Goal: Use online tool/utility: Utilize a website feature to perform a specific function

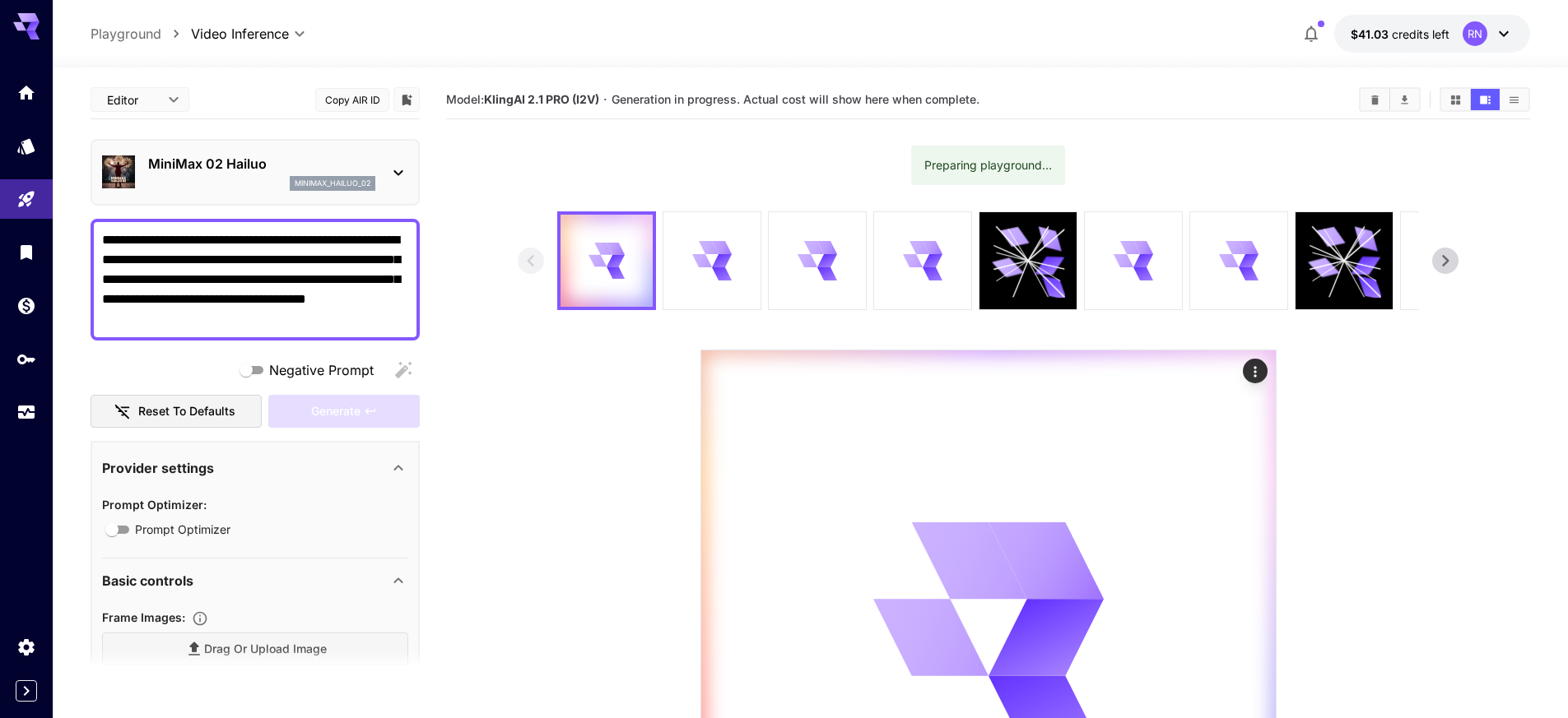
scroll to position [313, 0]
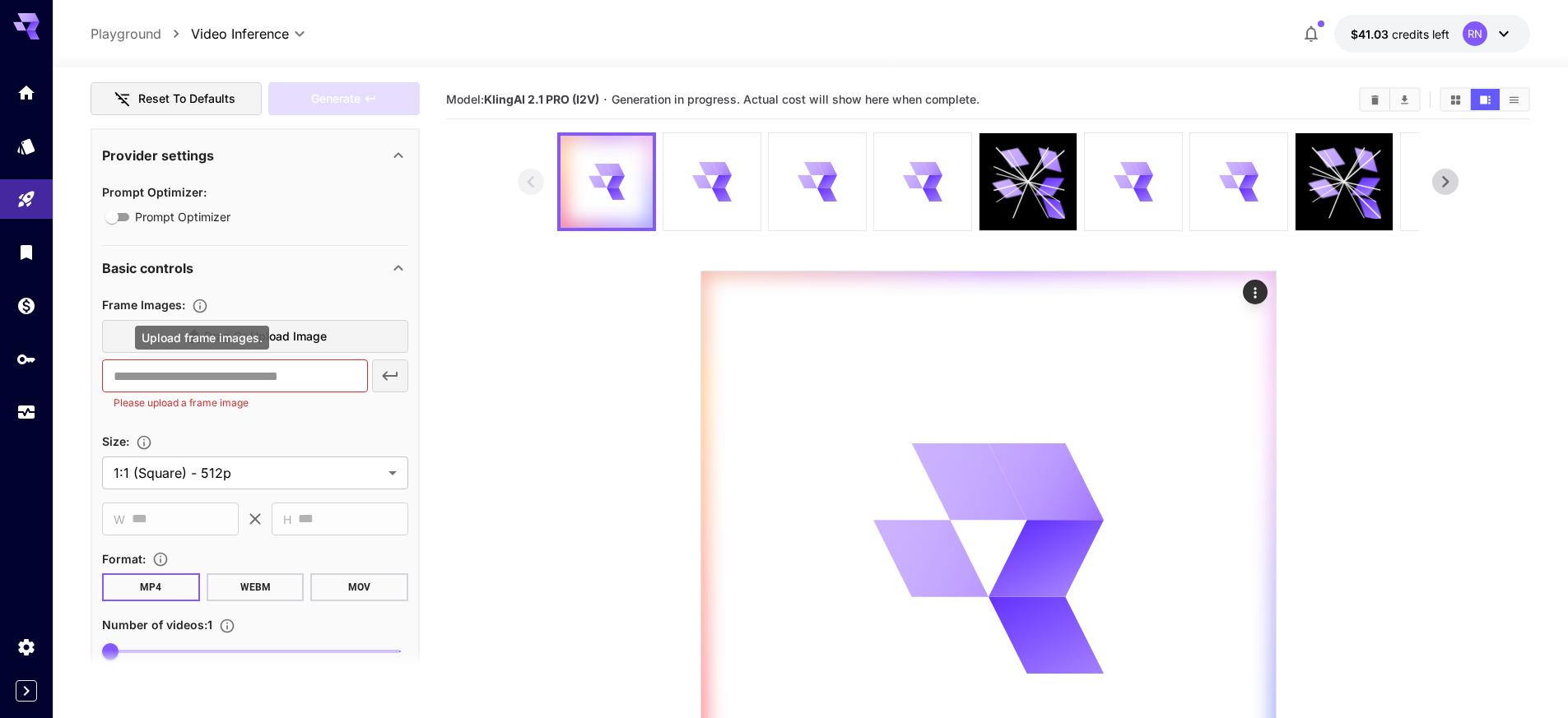
click at [288, 336] on div "Frame Images : Drag or upload image ​ Please upload a frame image" at bounding box center [255, 356] width 307 height 124
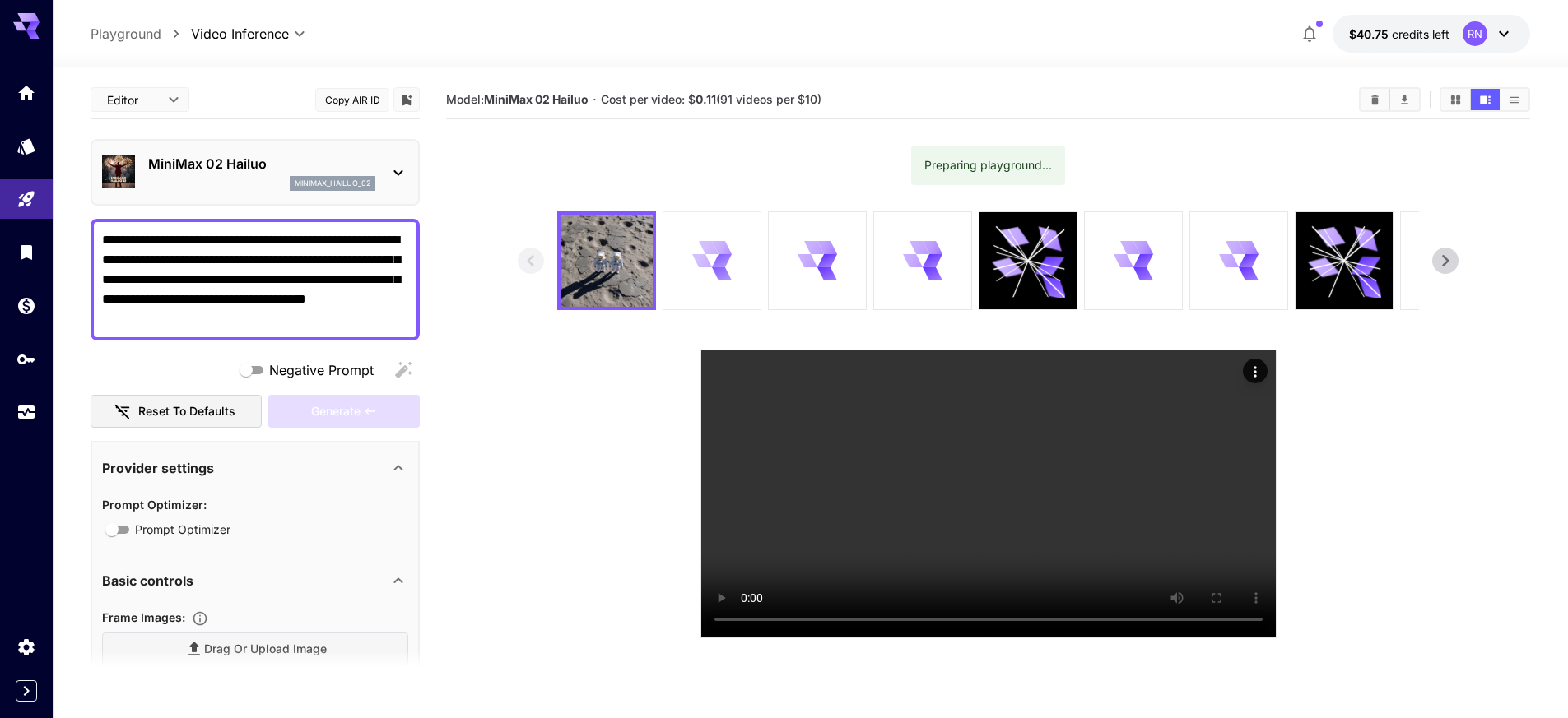
click at [722, 256] on icon at bounding box center [721, 261] width 20 height 13
click at [714, 248] on icon at bounding box center [720, 248] width 18 height 12
